Goal: Communication & Community: Answer question/provide support

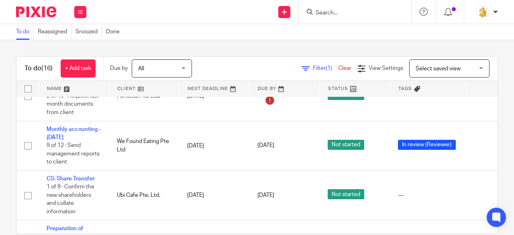
scroll to position [643, 0]
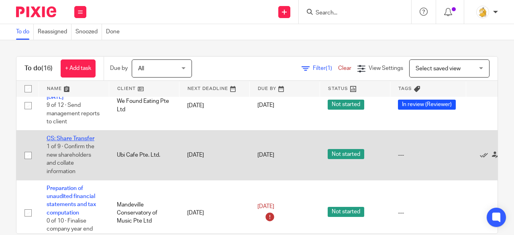
click at [81, 137] on link "CS: Share Transfer" at bounding box center [71, 139] width 48 height 6
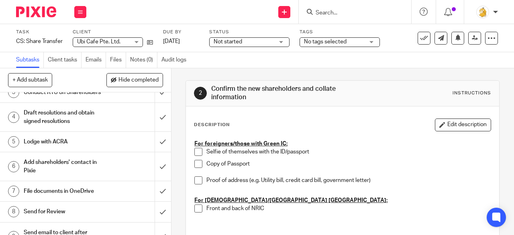
scroll to position [107, 0]
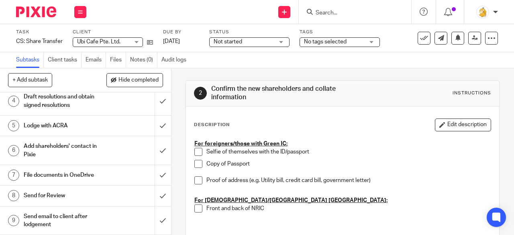
click at [67, 215] on h1 "Send email to client after lodgement" at bounding box center [65, 221] width 82 height 20
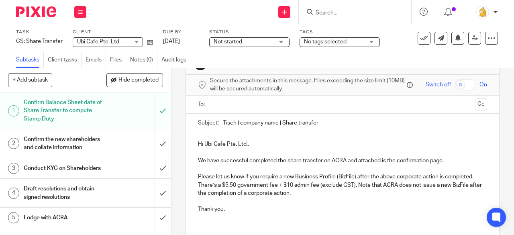
scroll to position [40, 0]
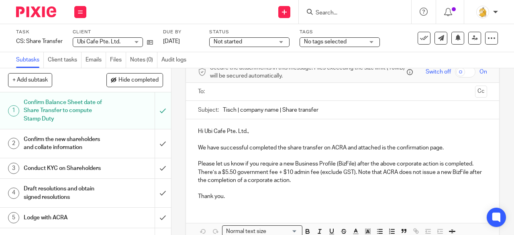
click at [237, 96] on input "text" at bounding box center [342, 91] width 259 height 9
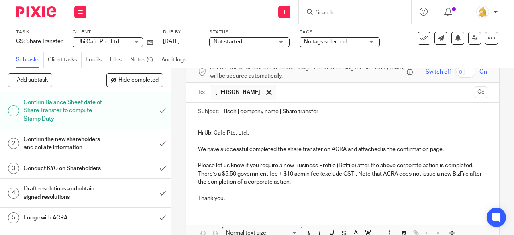
click at [280, 98] on input "text" at bounding box center [376, 93] width 192 height 16
type input "loiusa"
click at [305, 94] on span at bounding box center [307, 92] width 5 height 5
click at [280, 100] on input "text" at bounding box center [376, 93] width 192 height 16
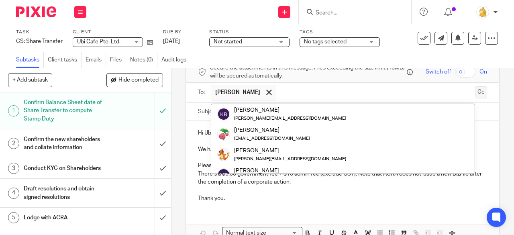
click at [475, 95] on button "Cc" at bounding box center [481, 92] width 12 height 12
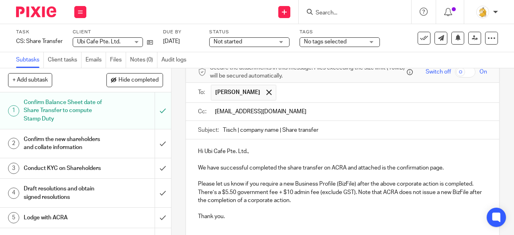
click at [315, 117] on input "louimatth@gmail.com" at bounding box center [348, 111] width 271 height 9
type input "louimatth@gmail.com"
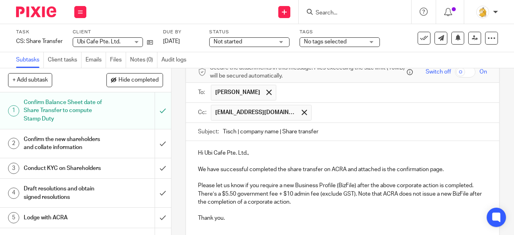
click at [329, 122] on div "louimatth@gmail.com" at bounding box center [349, 113] width 276 height 20
click at [337, 117] on input "text" at bounding box center [400, 113] width 169 height 16
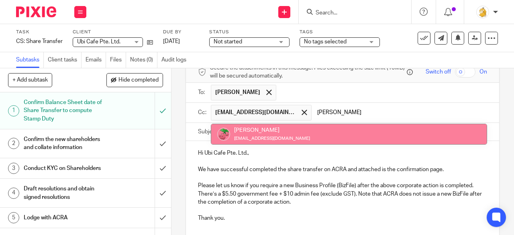
type input "jess"
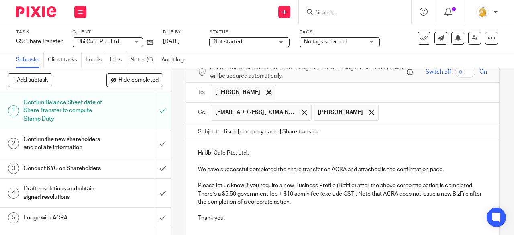
click at [245, 156] on p "Hi Ubi Cafe Pte. Ltd.," at bounding box center [342, 153] width 289 height 8
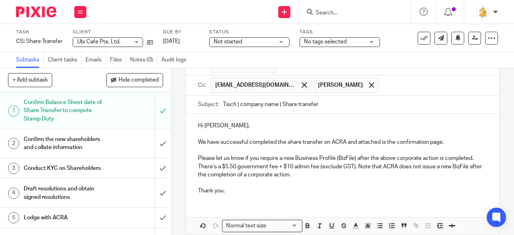
scroll to position [80, 0]
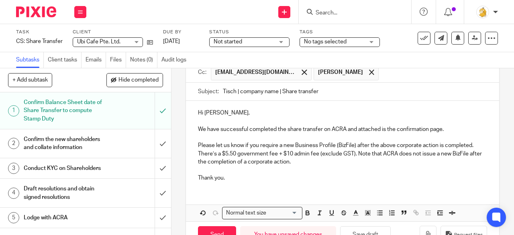
click at [306, 166] on p "Please let us know if you require a new Business Profile (BizFile) after the ab…" at bounding box center [342, 153] width 289 height 25
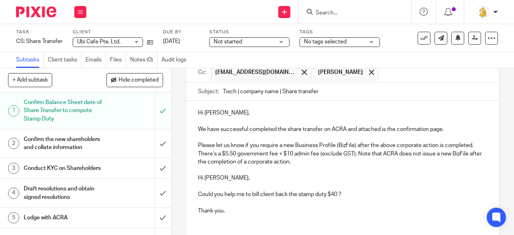
click at [274, 196] on p "Could you help me to bill client back the stamp duty $40 ?" at bounding box center [342, 194] width 289 height 8
click at [340, 194] on p "Could you help me to issue an invoice for the stamp duty $40 ?" at bounding box center [342, 194] width 289 height 8
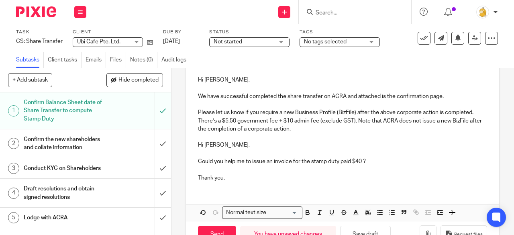
scroll to position [139, 0]
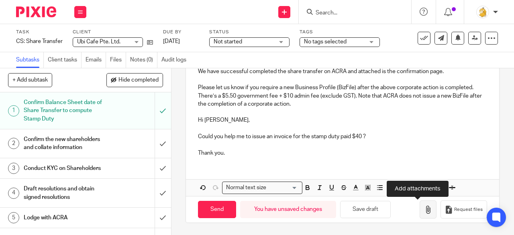
click at [420, 209] on button "button" at bounding box center [428, 209] width 17 height 18
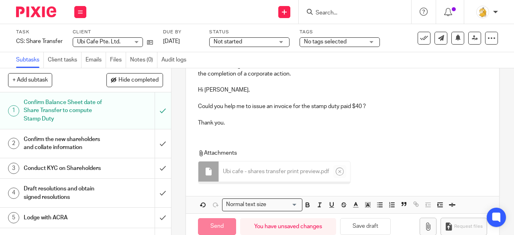
scroll to position [179, 0]
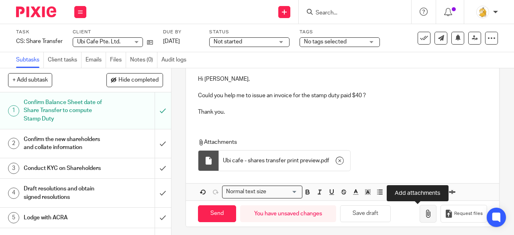
click at [424, 213] on icon "button" at bounding box center [428, 214] width 8 height 8
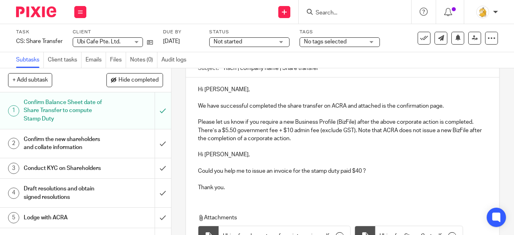
scroll to position [184, 0]
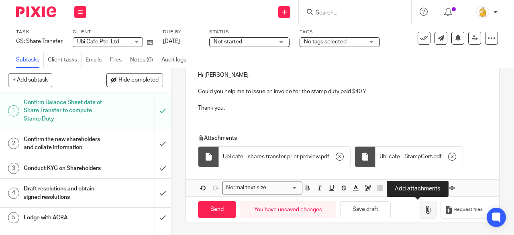
click at [420, 214] on button "button" at bounding box center [428, 210] width 17 height 18
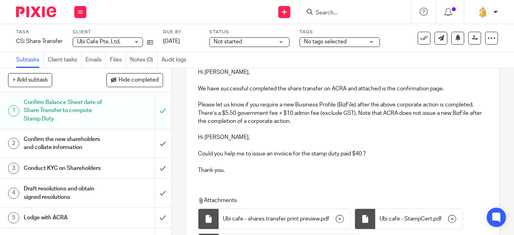
scroll to position [104, 0]
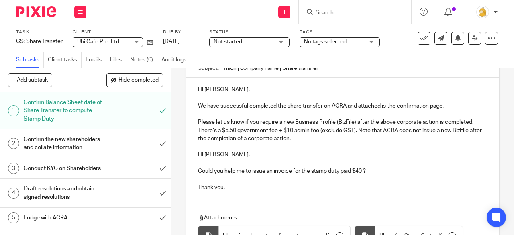
click at [351, 172] on p "Could you help me to issue an invoice for the stamp duty paid $40 ?" at bounding box center [342, 171] width 289 height 8
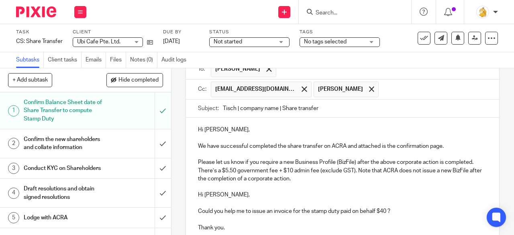
scroll to position [23, 0]
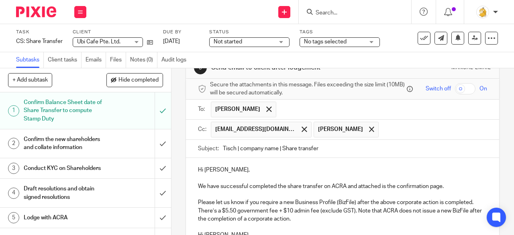
click at [276, 151] on input "Tisch | company name | Share transfer" at bounding box center [355, 149] width 264 height 18
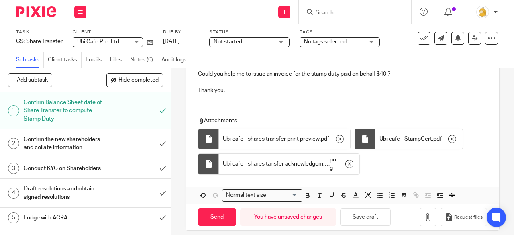
scroll to position [209, 0]
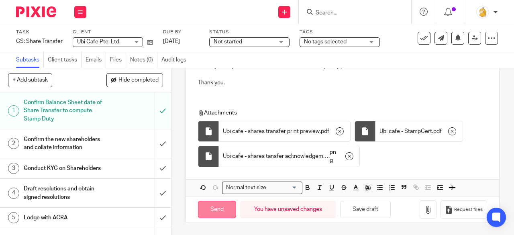
type input "Tisch | Ubi Cafe | Share transfer"
click at [221, 214] on input "Send" at bounding box center [217, 209] width 38 height 17
type input "Sent"
click at [81, 12] on icon at bounding box center [80, 12] width 5 height 5
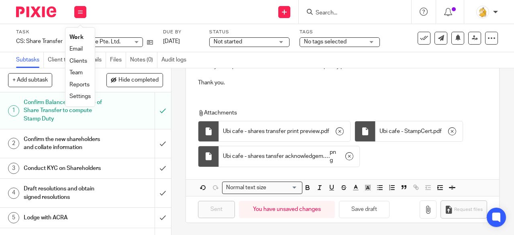
click at [78, 37] on link "Work" at bounding box center [77, 38] width 14 height 6
